Goal: Task Accomplishment & Management: Manage account settings

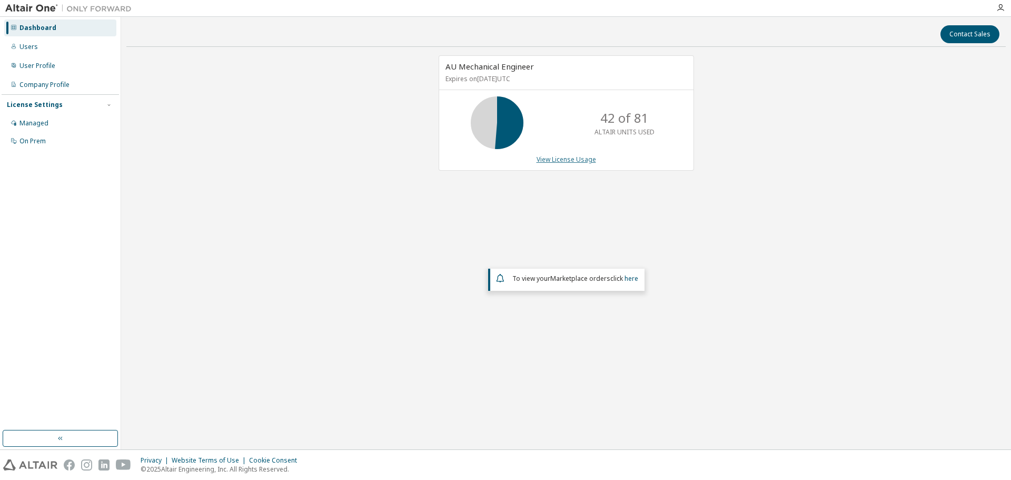
click at [567, 157] on link "View License Usage" at bounding box center [567, 159] width 60 height 9
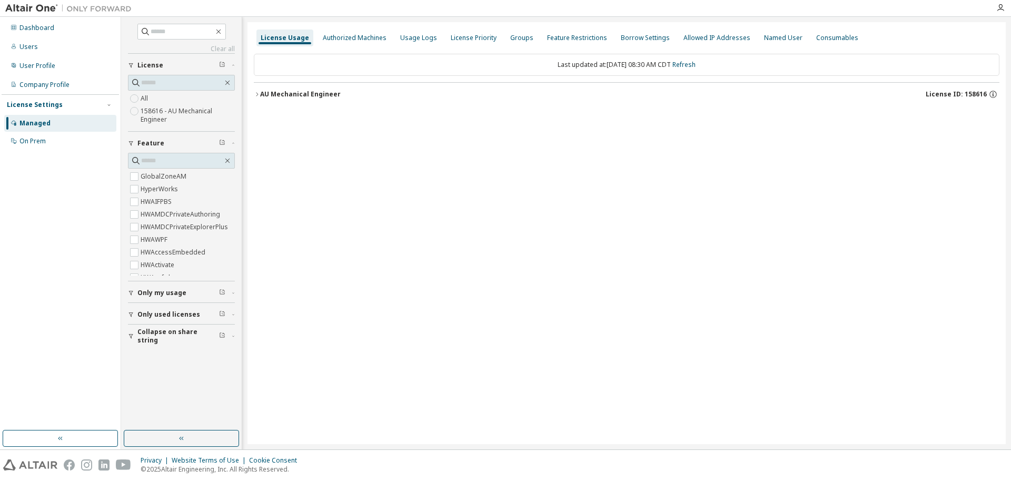
click at [300, 92] on div "AU Mechanical Engineer" at bounding box center [300, 94] width 81 height 8
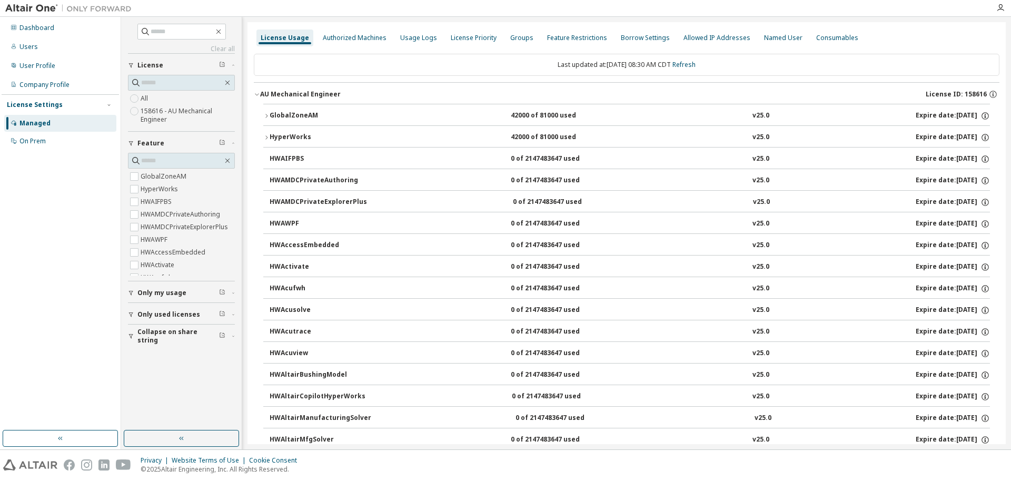
click at [297, 115] on div "GlobalZoneAM" at bounding box center [317, 115] width 95 height 9
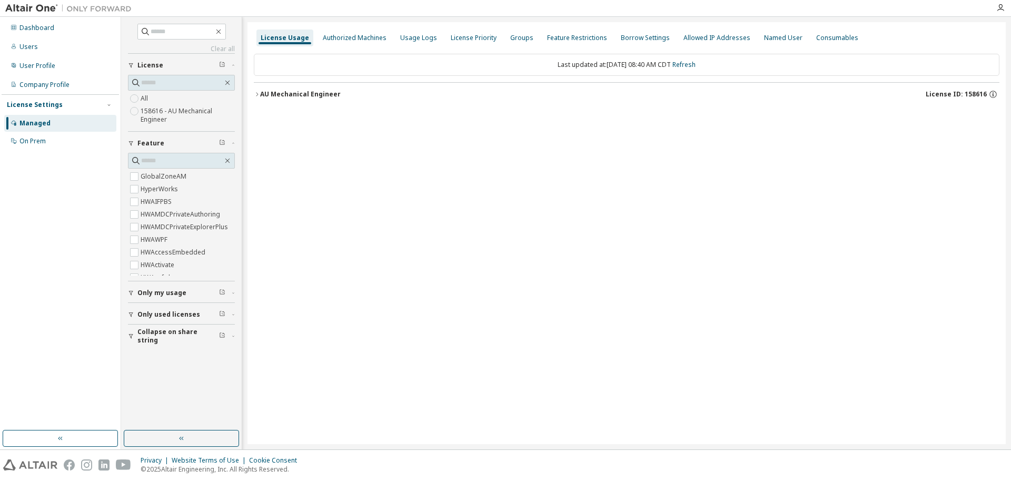
click at [293, 94] on div "AU Mechanical Engineer" at bounding box center [300, 94] width 81 height 8
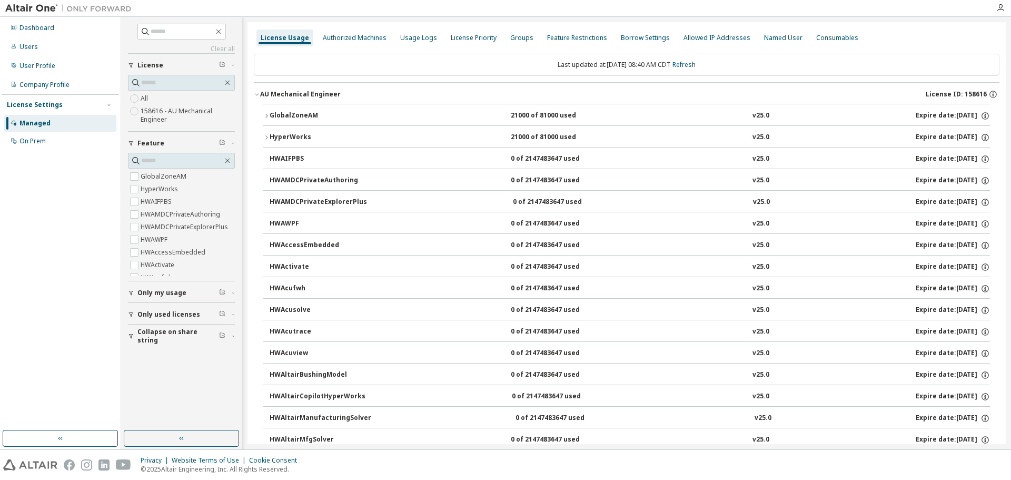
click at [290, 111] on div "GlobalZoneAM" at bounding box center [317, 115] width 95 height 9
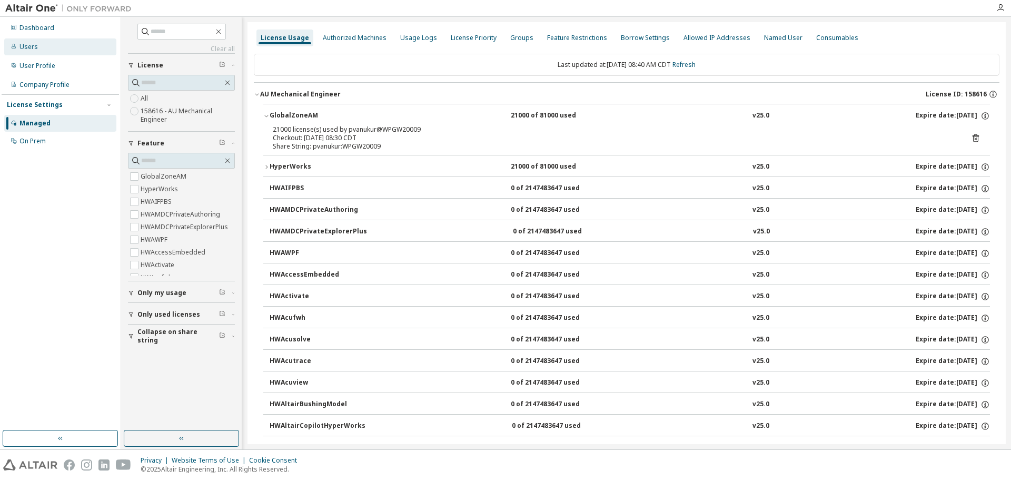
drag, startPoint x: 34, startPoint y: 27, endPoint x: 45, endPoint y: 43, distance: 19.7
click at [35, 27] on div "Dashboard" at bounding box center [36, 28] width 35 height 8
